Goal: Transaction & Acquisition: Register for event/course

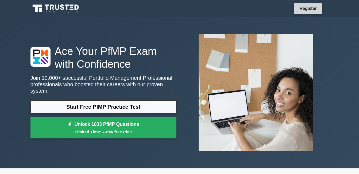
click at [307, 10] on link "Register" at bounding box center [309, 8] width 24 height 7
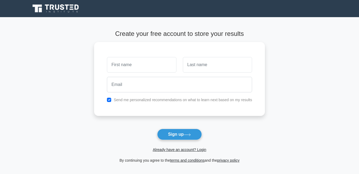
click at [15, 120] on main "Create your free account to store your results Send me personalized recommendat…" at bounding box center [179, 96] width 359 height 159
drag, startPoint x: 359, startPoint y: 40, endPoint x: 363, endPoint y: 29, distance: 11.1
click at [359, 39] on main "Create your free account to store your results Send me personalized recommendat…" at bounding box center [179, 96] width 359 height 159
